Goal: Task Accomplishment & Management: Manage account settings

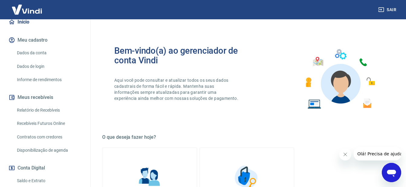
scroll to position [91, 0]
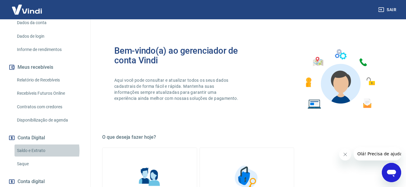
click at [33, 151] on link "Saldo e Extrato" at bounding box center [48, 151] width 69 height 12
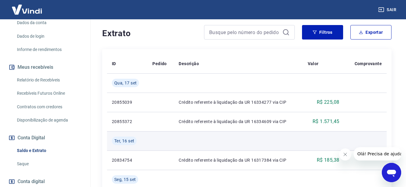
scroll to position [30, 0]
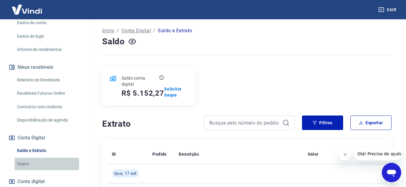
click at [24, 164] on link "Saque" at bounding box center [48, 164] width 69 height 12
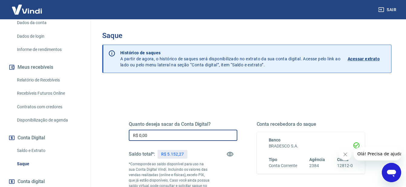
click at [165, 139] on input "R$ 0,00" at bounding box center [183, 135] width 108 height 11
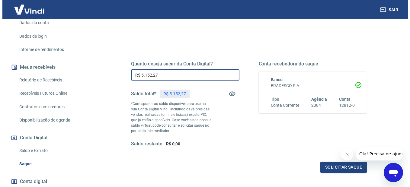
scroll to position [91, 0]
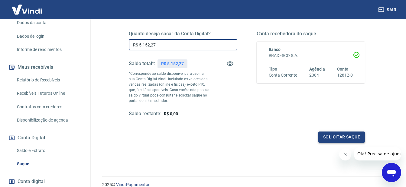
type input "R$ 5.152,27"
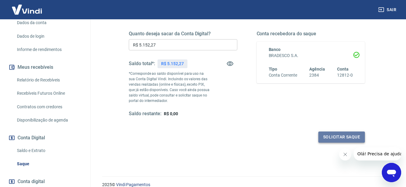
click at [340, 139] on button "Solicitar saque" at bounding box center [341, 137] width 47 height 11
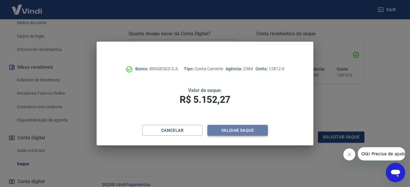
click at [240, 131] on button "Validar saque" at bounding box center [237, 130] width 60 height 11
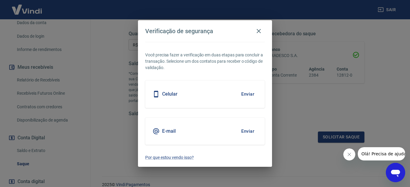
click at [246, 130] on button "Enviar" at bounding box center [248, 131] width 20 height 13
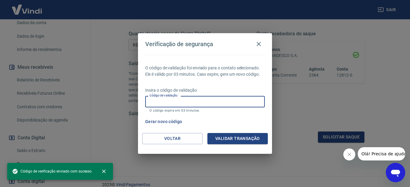
click at [160, 101] on input "Código de validação" at bounding box center [205, 101] width 120 height 11
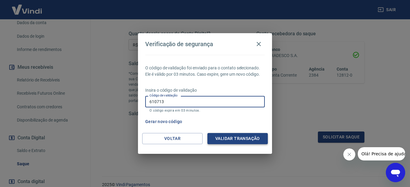
type input "610713"
click at [218, 136] on button "Validar transação" at bounding box center [237, 138] width 60 height 11
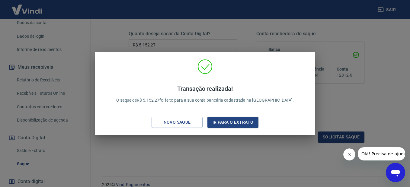
drag, startPoint x: 82, startPoint y: 39, endPoint x: 80, endPoint y: 79, distance: 40.2
click at [82, 40] on div "Transação realizada! O saque de R$ 5.152,27 foi feito para a sua conta bancária…" at bounding box center [205, 93] width 410 height 187
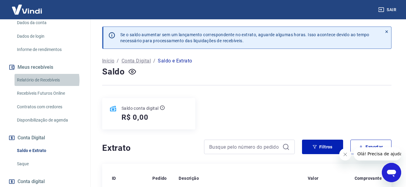
click at [43, 80] on link "Relatório de Recebíveis" at bounding box center [48, 80] width 69 height 12
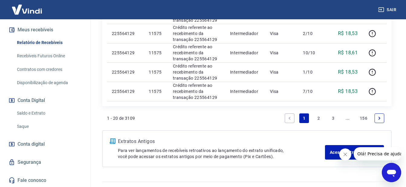
scroll to position [496, 0]
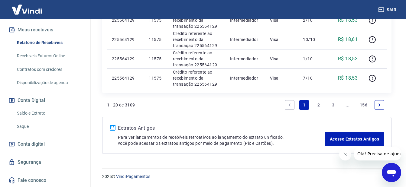
click at [318, 105] on link "2" at bounding box center [318, 105] width 10 height 10
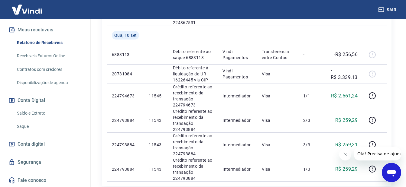
scroll to position [607, 0]
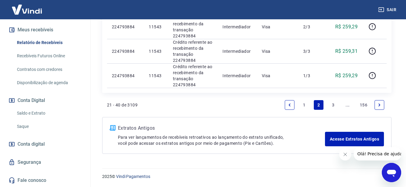
click at [303, 103] on link "1" at bounding box center [304, 105] width 10 height 10
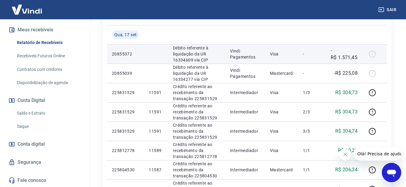
scroll to position [104, 0]
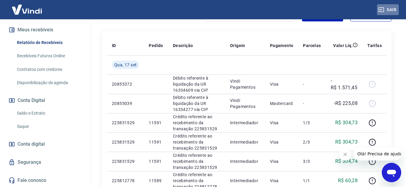
click at [385, 8] on button "Sair" at bounding box center [388, 9] width 22 height 11
